Goal: Book appointment/travel/reservation

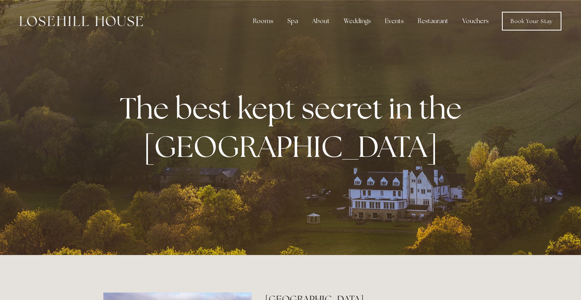
scroll to position [2, 0]
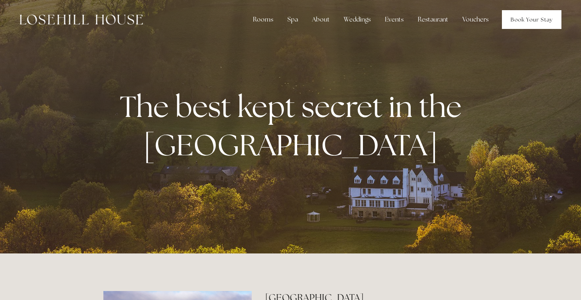
click at [515, 18] on link "Book Your Stay" at bounding box center [531, 19] width 59 height 19
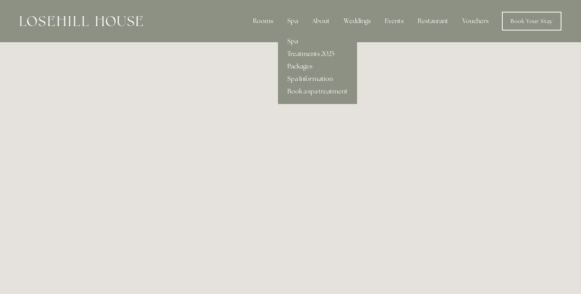
click at [298, 65] on link "Packages" at bounding box center [317, 66] width 79 height 13
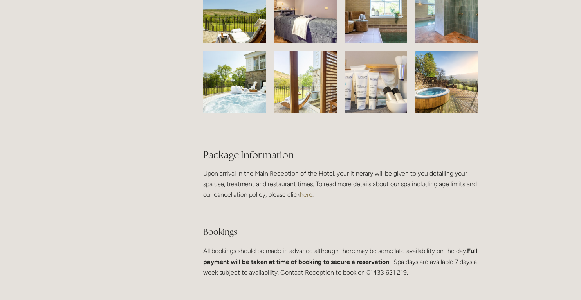
scroll to position [1315, 0]
